Goal: Use online tool/utility: Utilize a website feature to perform a specific function

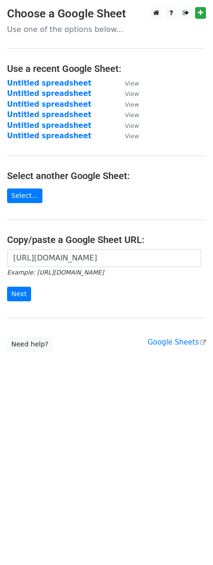
scroll to position [0, 200]
type input "[URL][DOMAIN_NAME]"
click at [13, 298] on input "Next" at bounding box center [19, 294] width 24 height 15
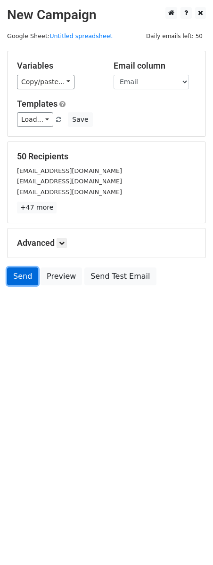
click at [17, 279] on link "Send" at bounding box center [22, 277] width 31 height 18
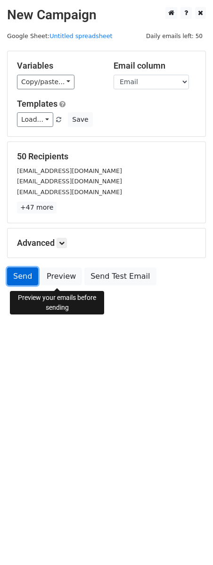
click at [11, 282] on link "Send" at bounding box center [22, 277] width 31 height 18
